Goal: Task Accomplishment & Management: Use online tool/utility

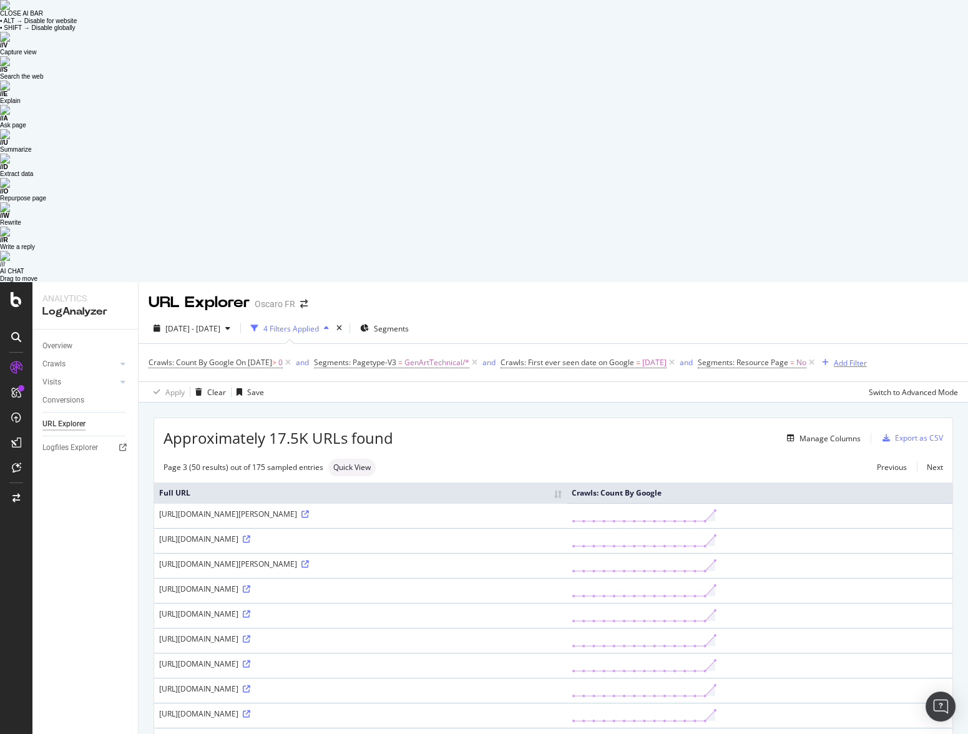
click at [867, 358] on div "Add Filter" at bounding box center [850, 363] width 33 height 11
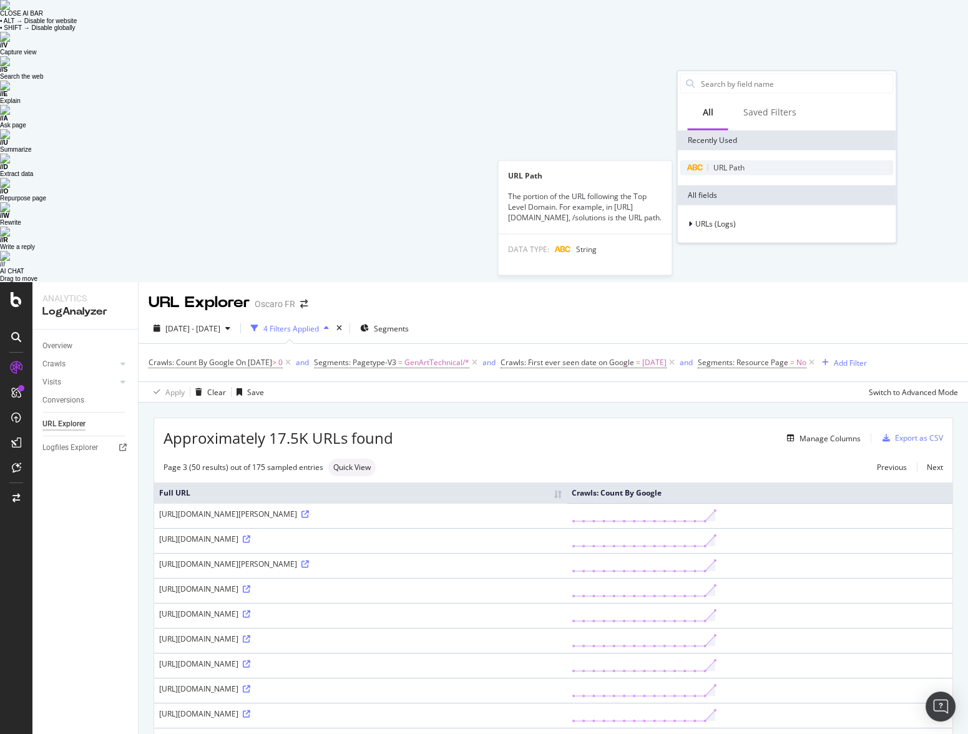
click at [726, 169] on span "URL Path" at bounding box center [728, 167] width 31 height 11
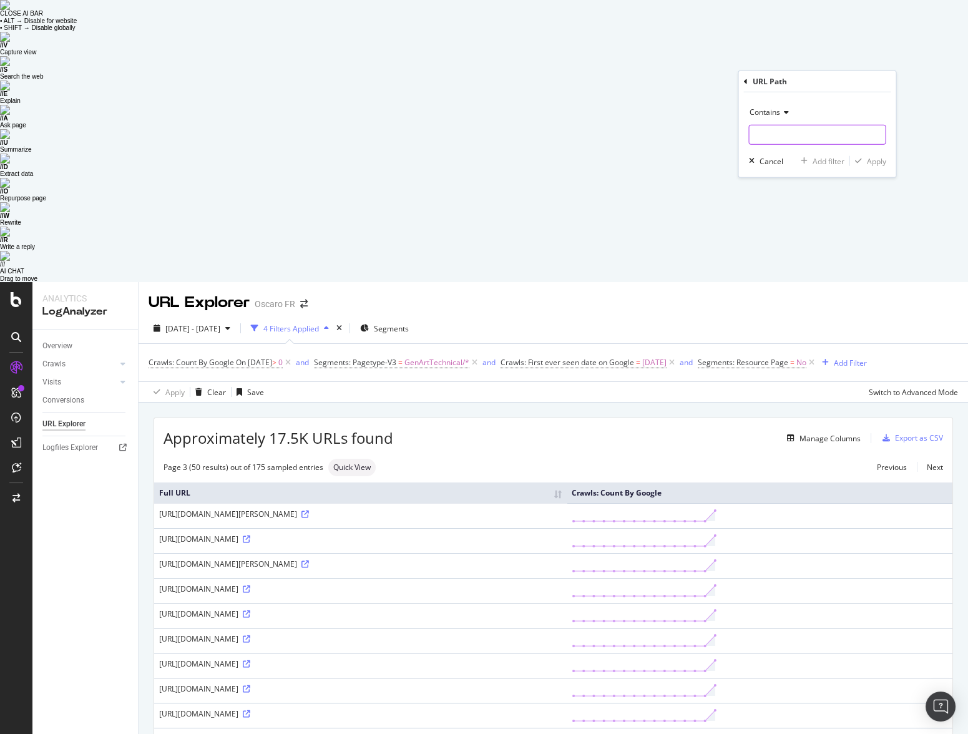
click at [813, 132] on input "text" at bounding box center [817, 135] width 136 height 20
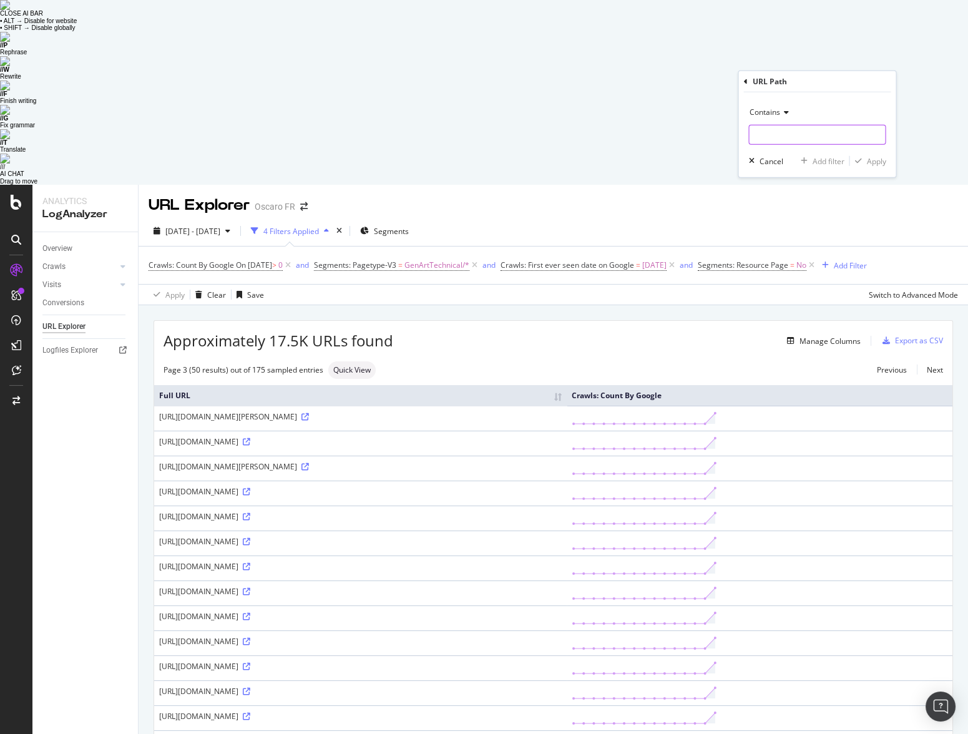
paste input "[URL][DOMAIN_NAME]"
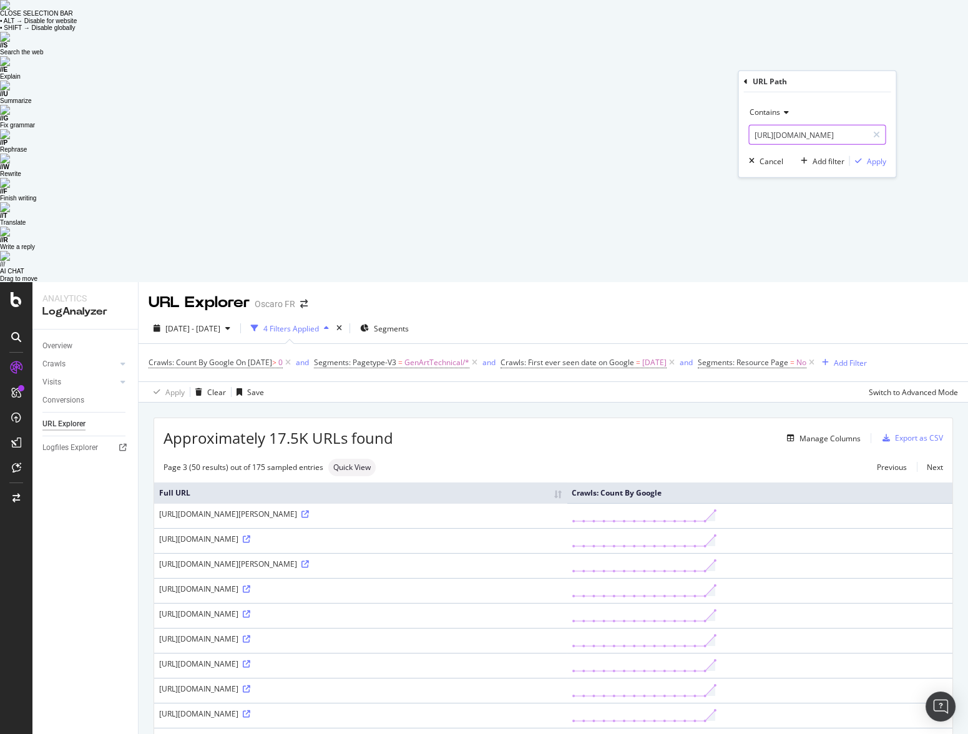
drag, startPoint x: 815, startPoint y: 133, endPoint x: 544, endPoint y: 134, distance: 270.9
click at [544, 282] on body "Analytics LogAnalyzer Overview Crawls Daily Distribution Segments Distribution …" at bounding box center [484, 649] width 968 height 734
drag, startPoint x: 767, startPoint y: 134, endPoint x: 587, endPoint y: 134, distance: 179.8
click at [587, 282] on body "Analytics LogAnalyzer Overview Crawls Daily Distribution Segments Distribution …" at bounding box center [484, 649] width 968 height 734
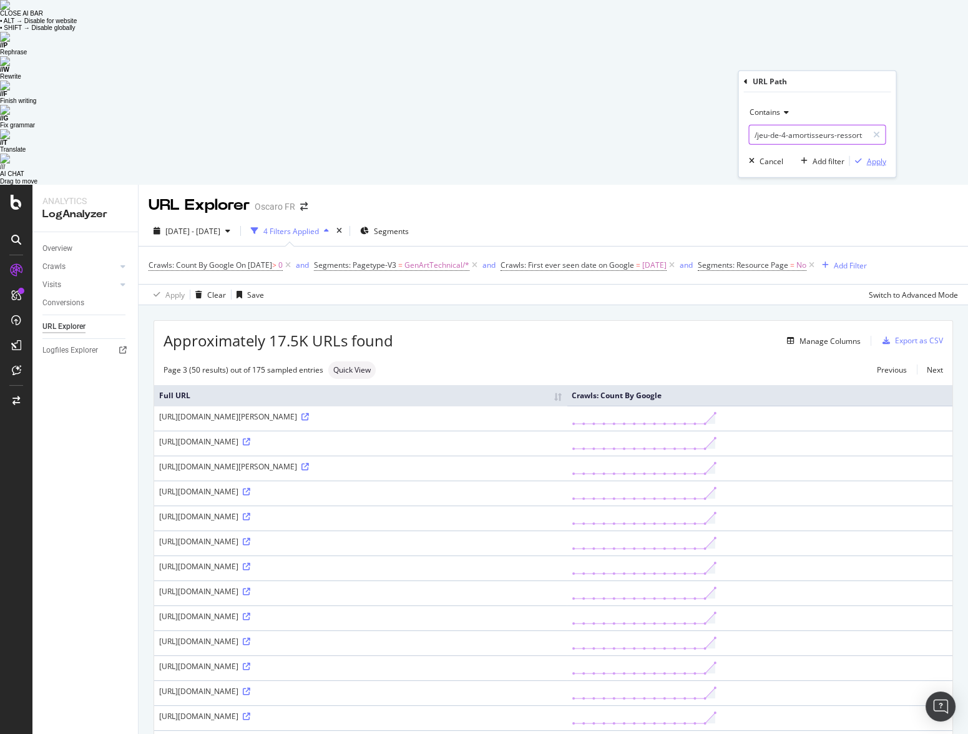
type input "/jeu-de-4-amortisseurs-ressorts-bmw-serie-3-serie-3-f31-touring-330d-xdrive-3-0…"
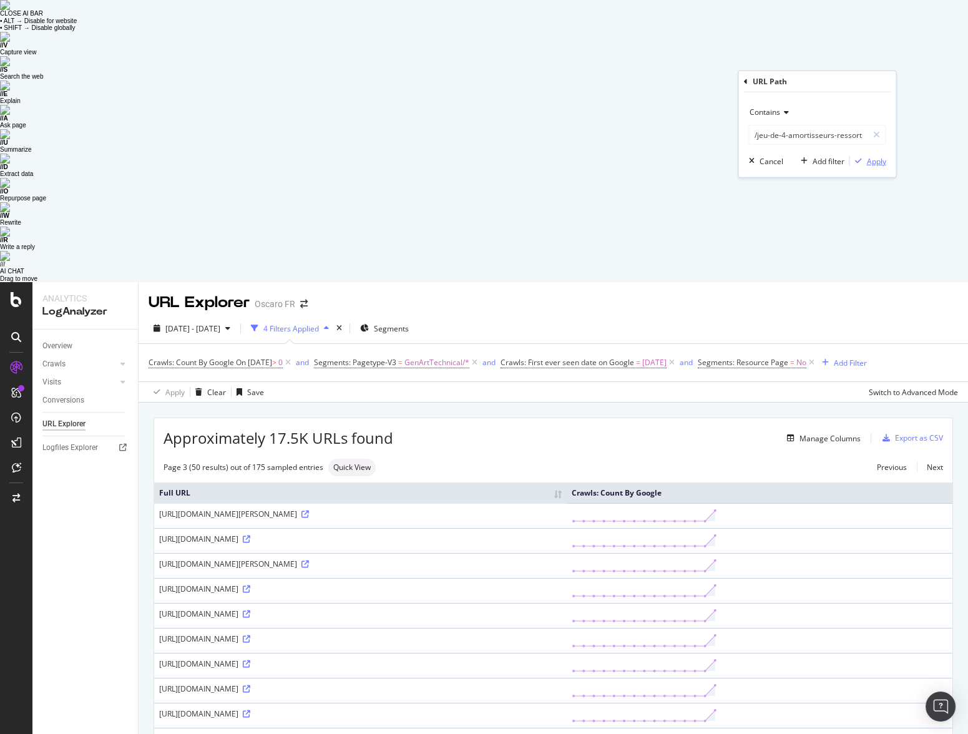
click at [870, 155] on div "Apply" at bounding box center [875, 160] width 19 height 11
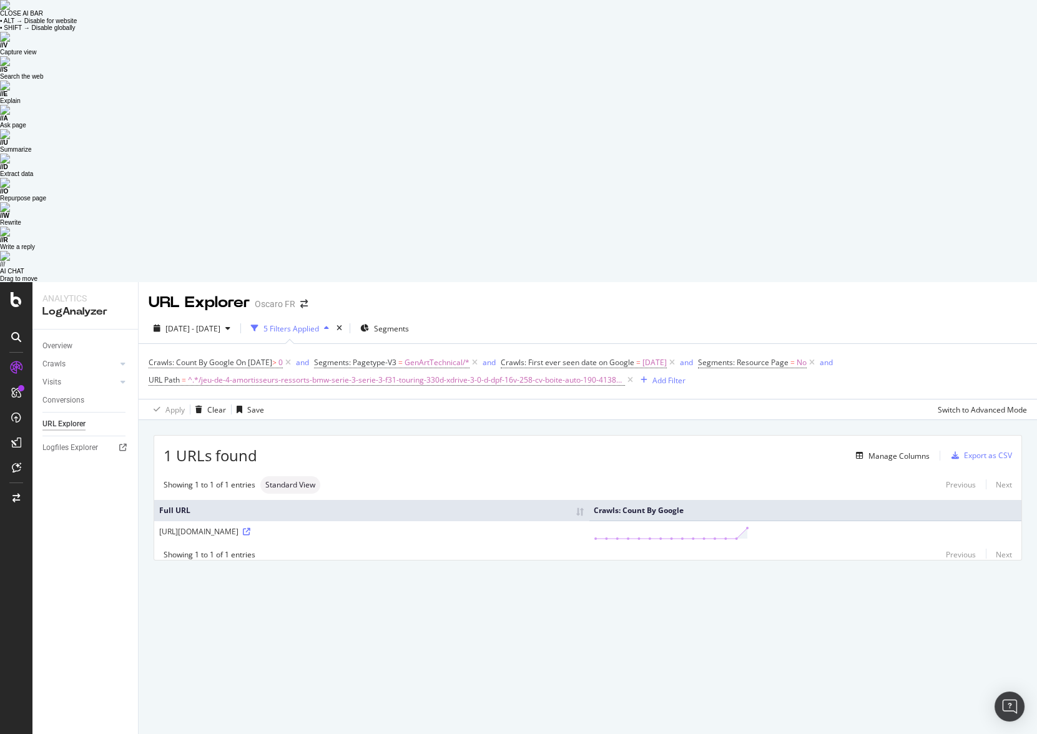
click at [129, 349] on div "Overview Crawls Daily Distribution Segments Distribution HTTP Codes Resources V…" at bounding box center [84, 673] width 105 height 687
